Goal: Task Accomplishment & Management: Manage account settings

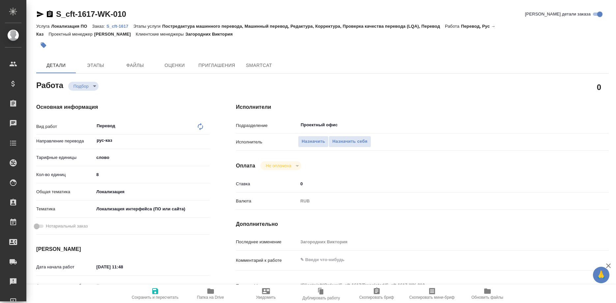
type textarea "x"
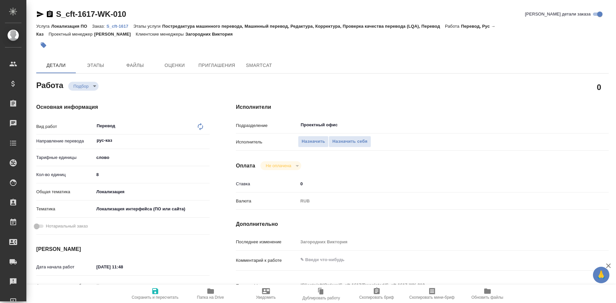
type textarea "x"
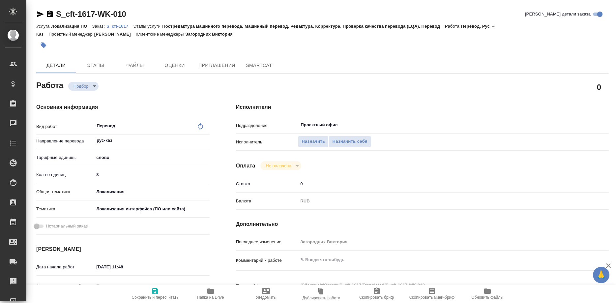
type textarea "x"
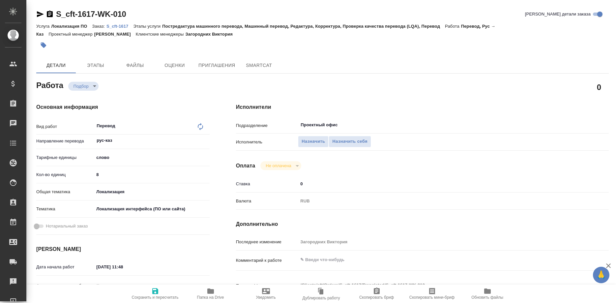
type textarea "x"
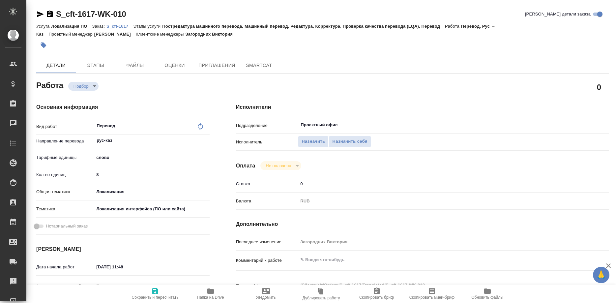
type textarea "x"
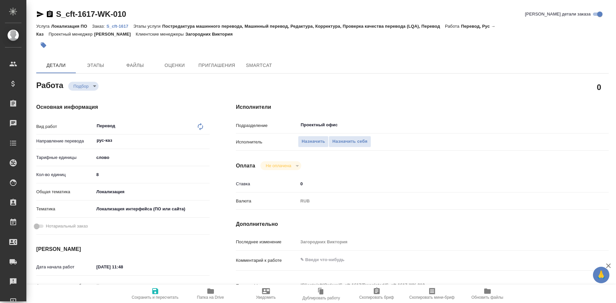
type textarea "x"
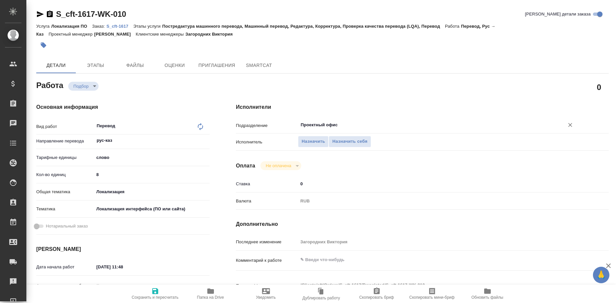
type textarea "x"
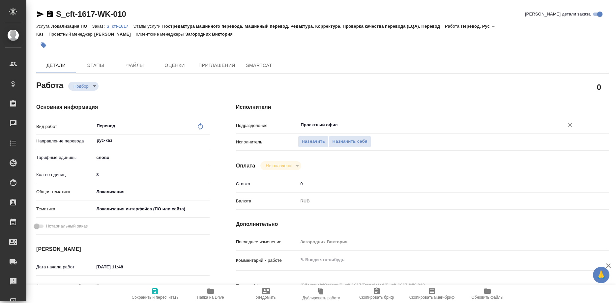
type textarea "x"
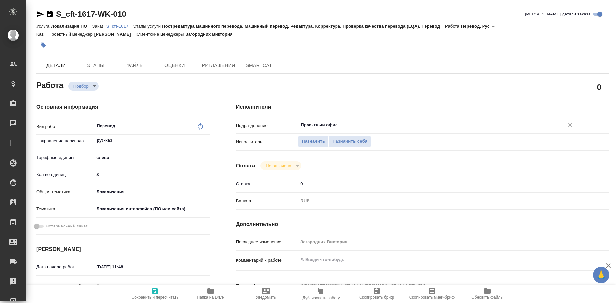
click at [352, 121] on input "Проектный офис" at bounding box center [427, 125] width 254 height 8
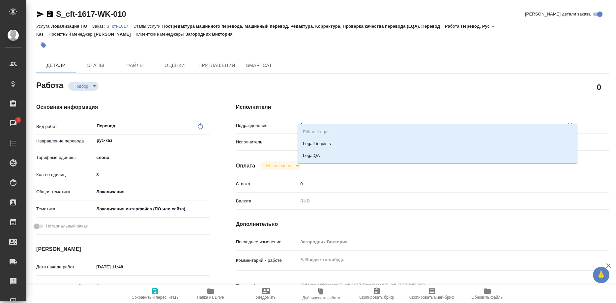
type input "leg"
click at [317, 153] on li "LegalQA" at bounding box center [438, 156] width 280 height 12
type textarea "x"
type input "LegalQA"
type textarea "x"
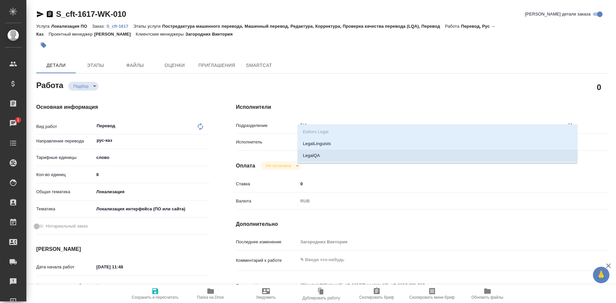
type textarea "x"
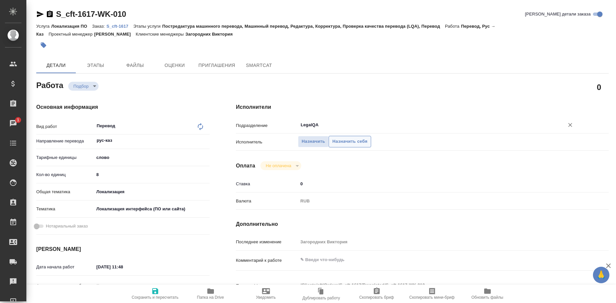
type input "LegalQA"
click at [341, 138] on span "Назначить себя" at bounding box center [349, 142] width 35 height 8
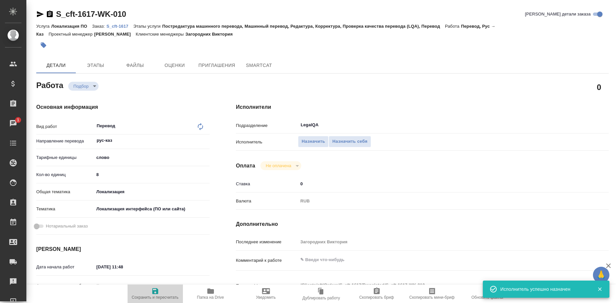
click at [157, 295] on icon "button" at bounding box center [155, 291] width 8 height 8
type textarea "x"
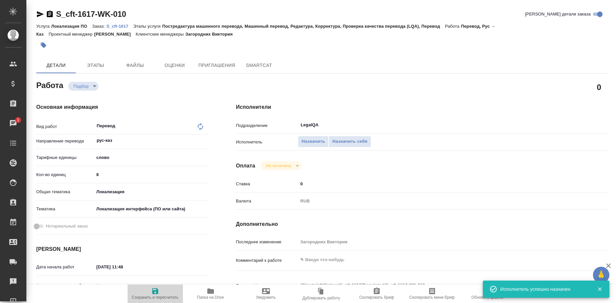
type textarea "x"
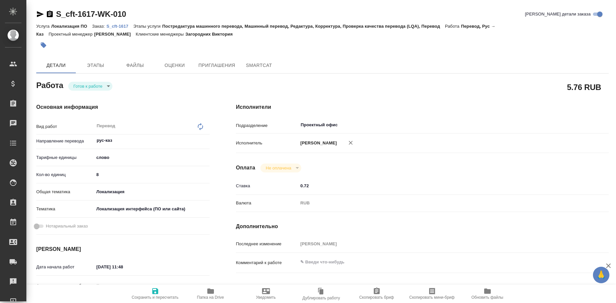
type textarea "x"
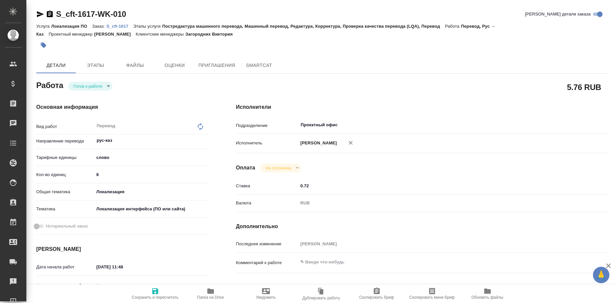
type textarea "x"
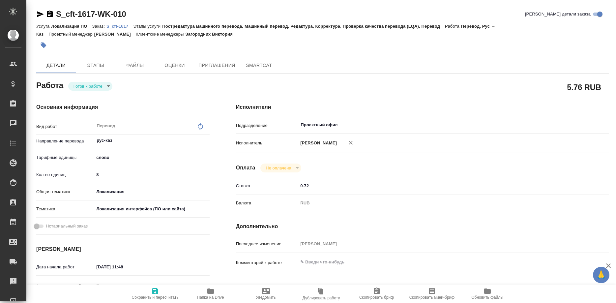
type textarea "x"
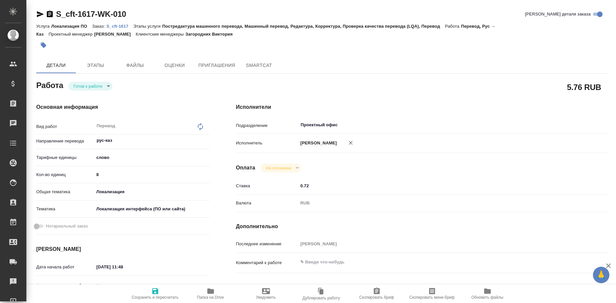
type textarea "x"
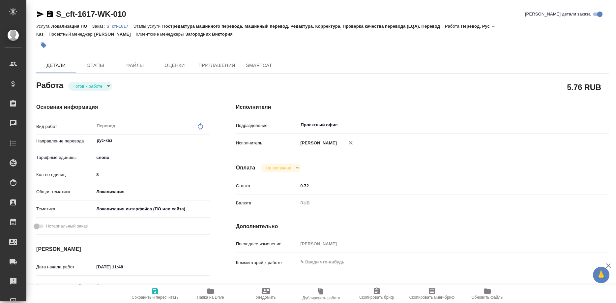
type textarea "x"
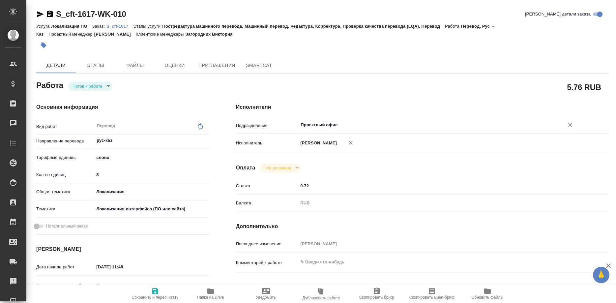
type textarea "x"
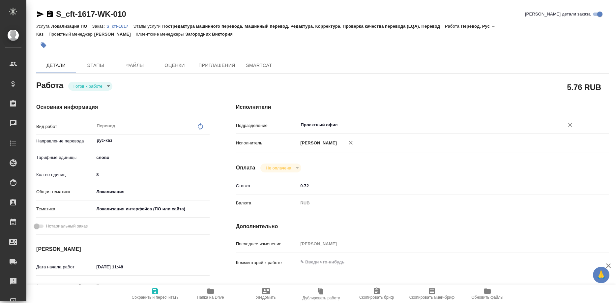
click at [360, 119] on div "Проектный офис ​" at bounding box center [438, 125] width 280 height 12
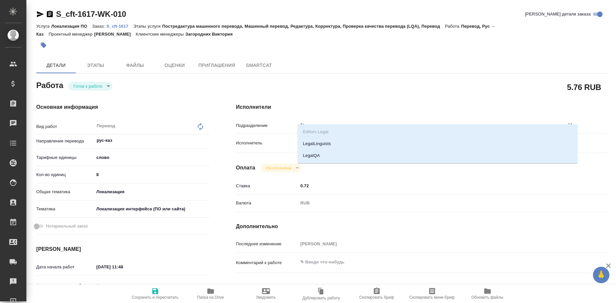
type input "leg"
click at [315, 152] on li "LegalQA" at bounding box center [438, 156] width 280 height 12
type textarea "x"
type input "LegalQA"
type textarea "x"
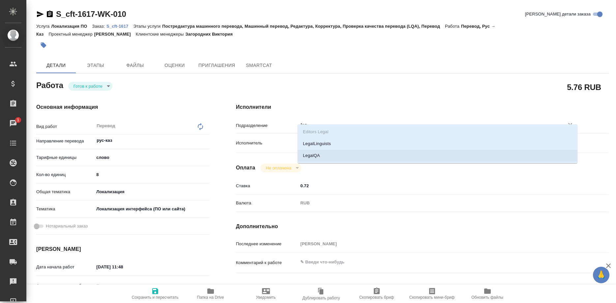
type textarea "x"
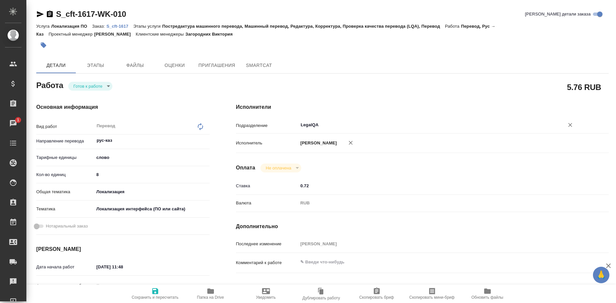
type input "LegalQA"
click at [151, 294] on span "Сохранить и пересчитать" at bounding box center [155, 293] width 47 height 13
type textarea "x"
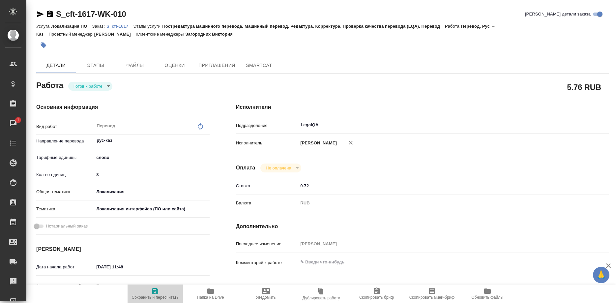
type textarea "x"
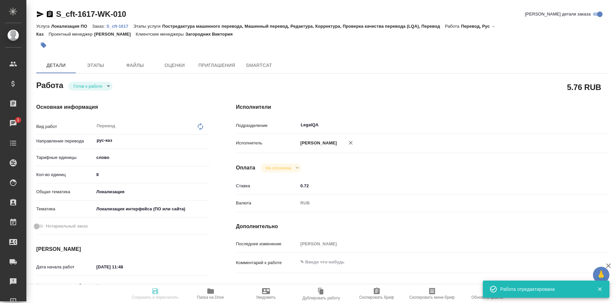
type input "readyForWork"
type textarea "Перевод"
type textarea "x"
type input "рус-каз"
type input "5a8b1489cc6b4906c91bfd90"
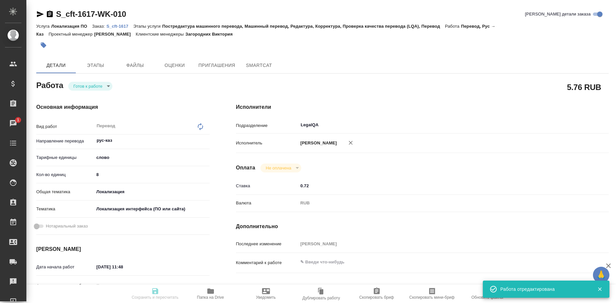
type input "8"
type input "local"
type input "5a8b8b956a9677013d343e0d"
type input "25.09.2025 11:48"
type input "25.09.2025 16:00"
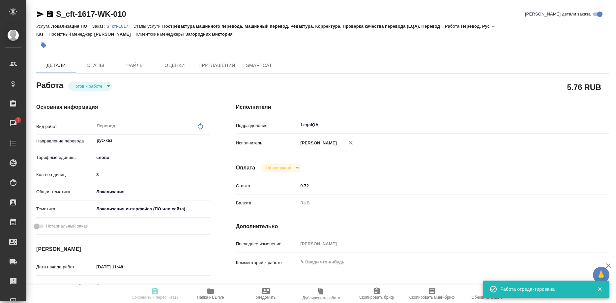
type input "25.09.2025 18:00"
type input "LegalQA"
type input "notPayed"
type input "0.72"
type input "RUB"
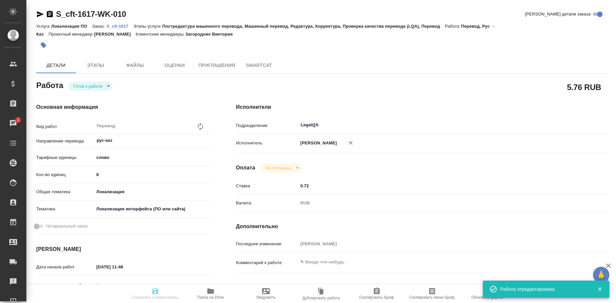
type input "[PERSON_NAME]"
type textarea "x"
type textarea "/Clients/cft/Orders/S_cft-1617/Translated/S_cft-1617-WK-010"
type textarea "x"
type input "S_cft-1617"
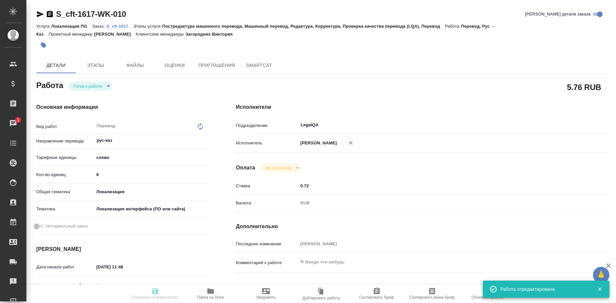
type input "Локализация ПО"
type input "Постредактура машинного перевода, Машинный перевод, Редактура, Корректура, Пров…"
type input "Загородних Виктория"
type input "/Clients/cft/Orders/S_cft-1617"
type textarea "x"
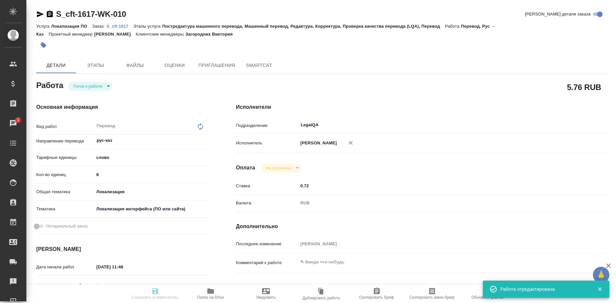
type textarea "x"
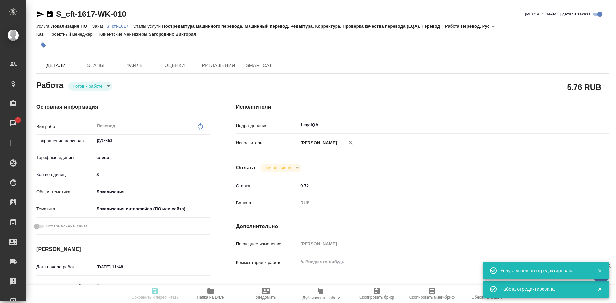
type textarea "x"
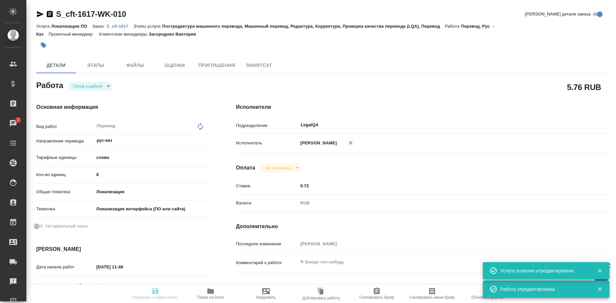
type textarea "x"
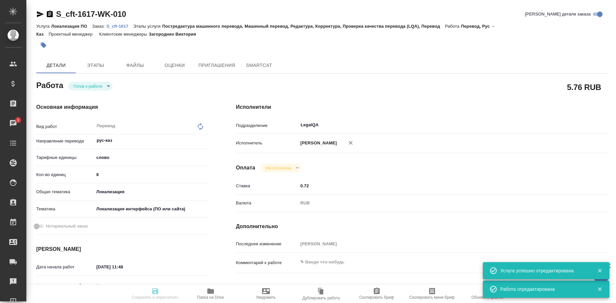
type textarea "x"
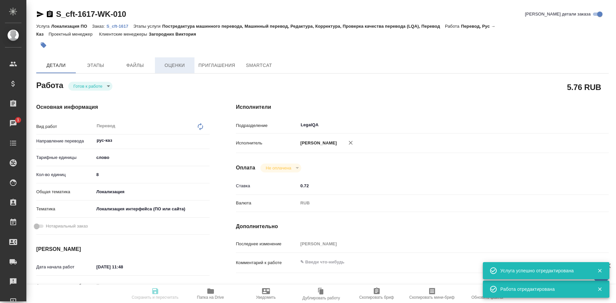
type textarea "x"
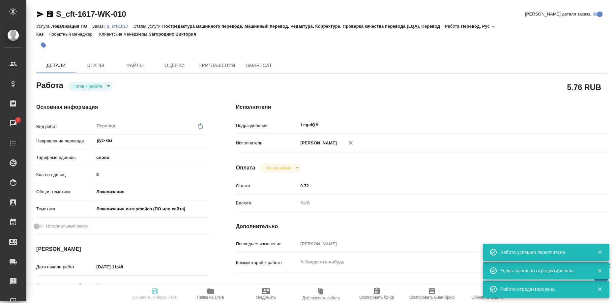
type input "readyForWork"
type textarea "Перевод"
type textarea "x"
type input "рус-каз"
type input "5a8b1489cc6b4906c91bfd90"
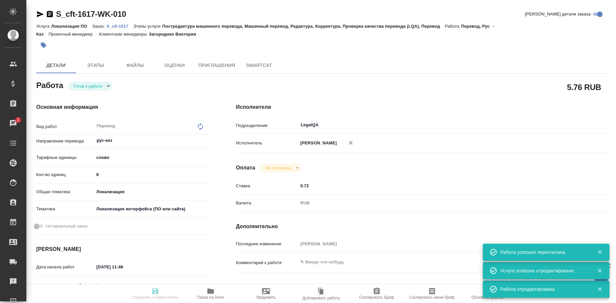
type input "8"
type input "local"
type input "5a8b8b956a9677013d343e0d"
type input "25.09.2025 11:48"
type input "25.09.2025 16:00"
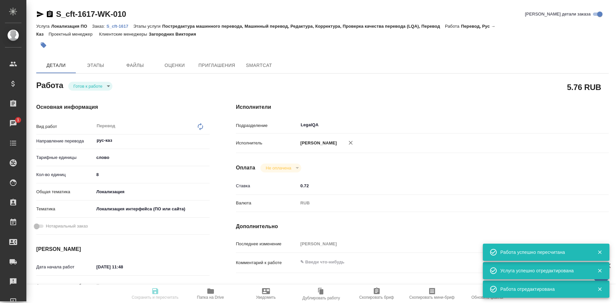
type input "25.09.2025 18:00"
type input "LegalQA"
type input "notPayed"
type input "0.72"
type input "RUB"
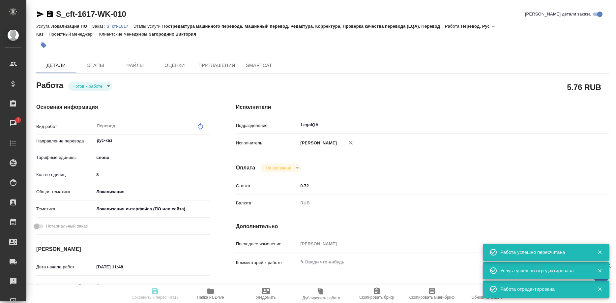
type input "[PERSON_NAME]"
type textarea "x"
type textarea "/Clients/cft/Orders/S_cft-1617/Translated/S_cft-1617-WK-010"
type textarea "x"
type input "S_cft-1617"
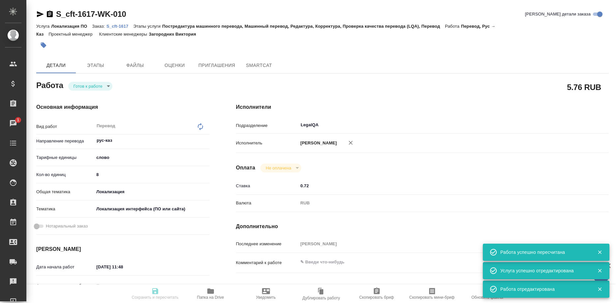
type input "Локализация ПО"
type input "Постредактура машинного перевода, Машинный перевод, Редактура, Корректура, Пров…"
type input "Загородних Виктория"
type input "/Clients/cft/Orders/S_cft-1617"
type textarea "x"
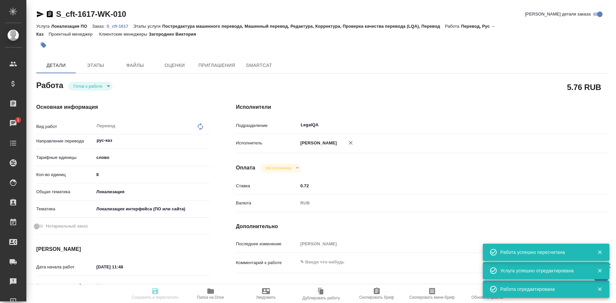
type textarea "x"
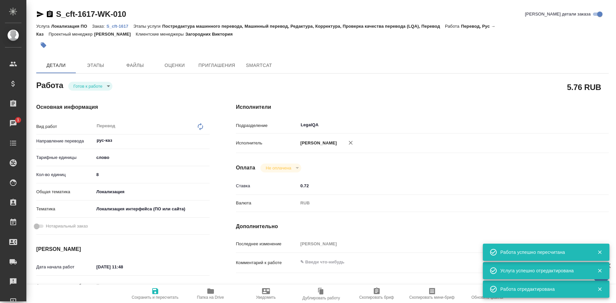
type textarea "x"
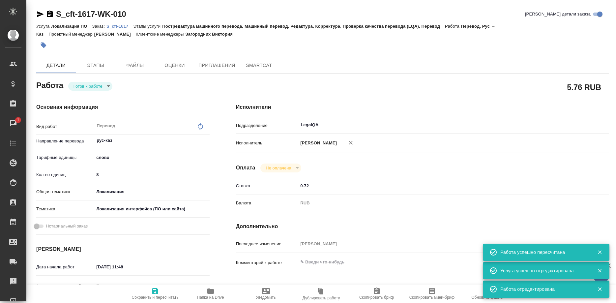
type textarea "x"
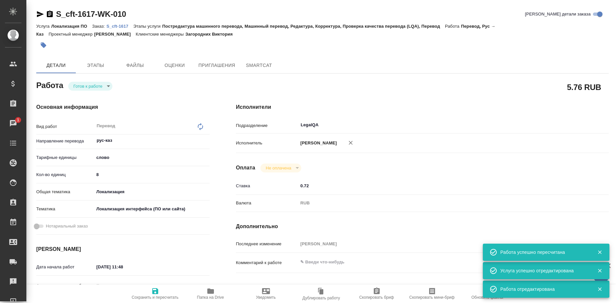
type textarea "x"
click at [121, 26] on p "S_cft-1617" at bounding box center [119, 26] width 27 height 5
type textarea "x"
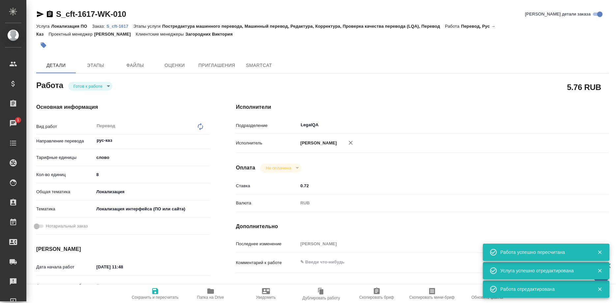
type textarea "x"
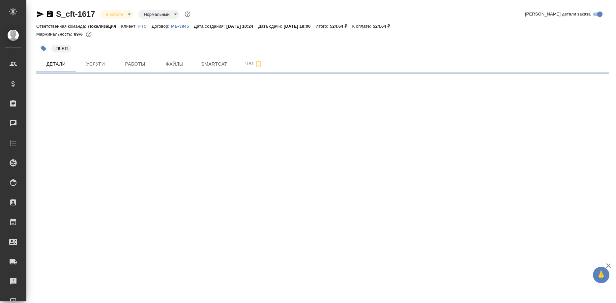
select select "RU"
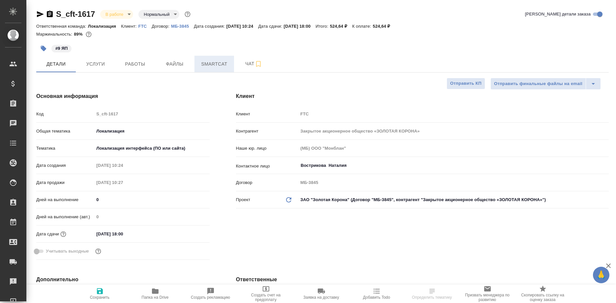
type textarea "x"
type input "[PERSON_NAME]"
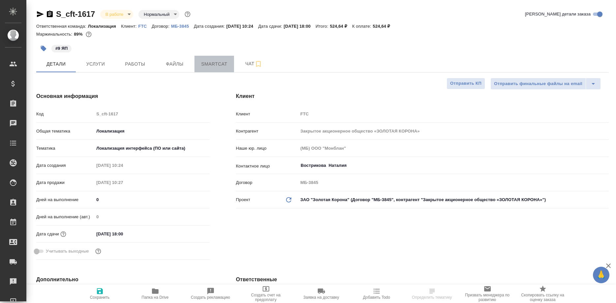
click at [224, 64] on span "Smartcat" at bounding box center [214, 64] width 32 height 8
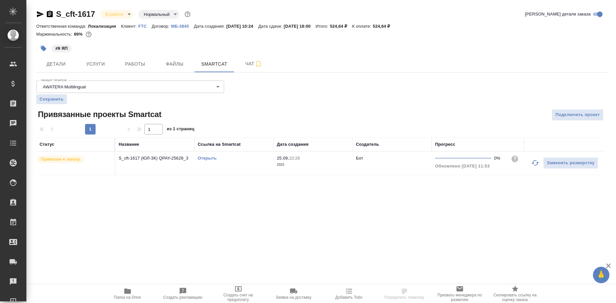
click at [209, 157] on link "Открыть" at bounding box center [207, 158] width 19 height 5
click at [209, 158] on link "Открыть" at bounding box center [207, 158] width 19 height 5
click at [544, 215] on div ".cls-1 fill:#fff; AWATERA Shirina Sabina Клиенты Спецификации Заказы 1 Чаты Tod…" at bounding box center [308, 151] width 616 height 303
click at [547, 53] on div "#9 ЯП" at bounding box center [322, 48] width 573 height 15
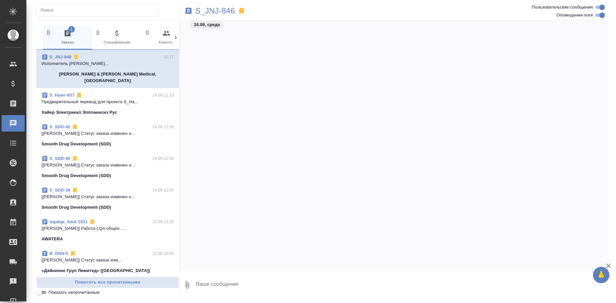
scroll to position [7544, 0]
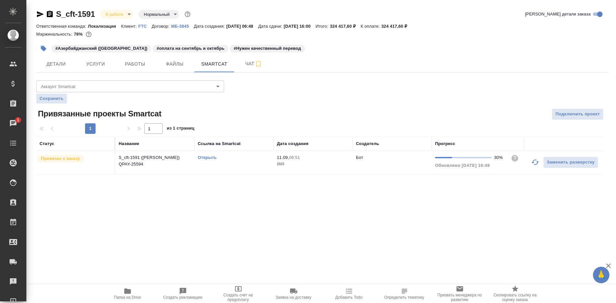
click at [209, 156] on link "Открыть" at bounding box center [207, 157] width 19 height 5
click at [135, 60] on button "Работы" at bounding box center [135, 64] width 40 height 16
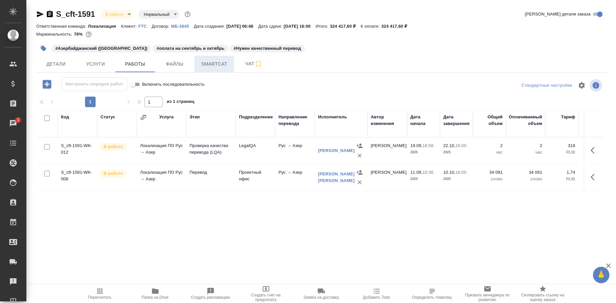
click at [214, 70] on button "Smartcat" at bounding box center [215, 64] width 40 height 16
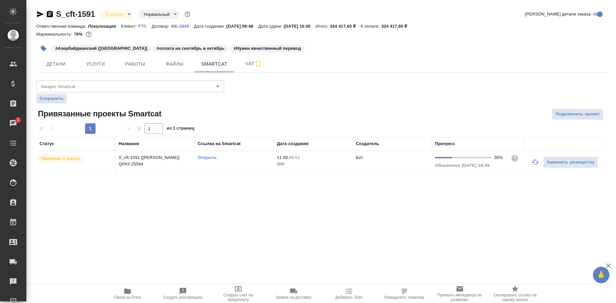
click at [204, 156] on link "Открыть" at bounding box center [207, 157] width 19 height 5
